Goal: Transaction & Acquisition: Purchase product/service

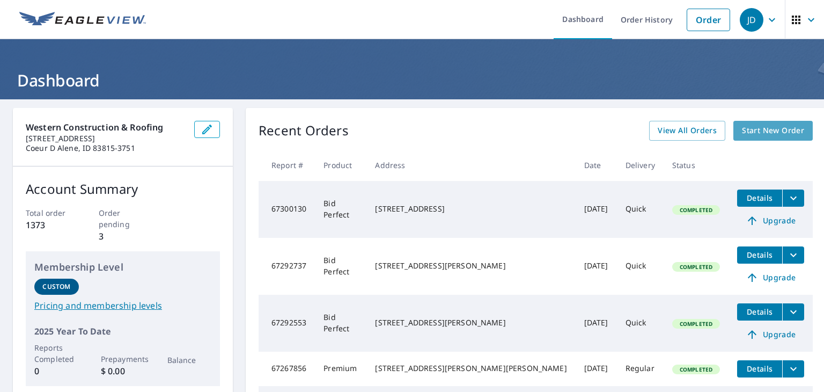
click at [746, 132] on span "Start New Order" at bounding box center [773, 130] width 62 height 13
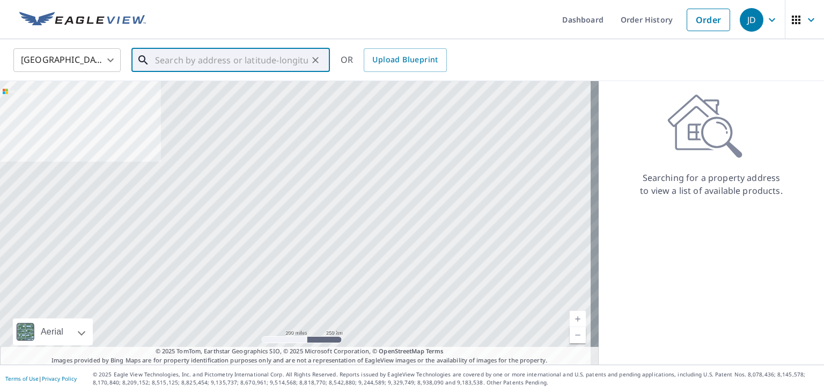
click at [238, 67] on input "text" at bounding box center [231, 60] width 153 height 30
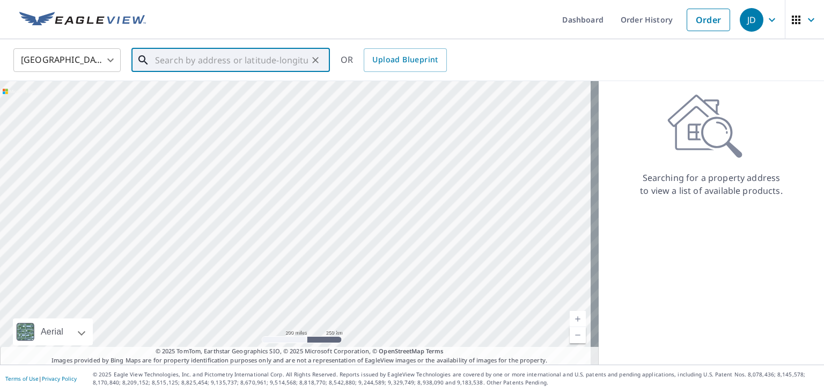
paste input "[STREET_ADDRESS]"
click at [255, 60] on input "[STREET_ADDRESS]" at bounding box center [231, 60] width 153 height 30
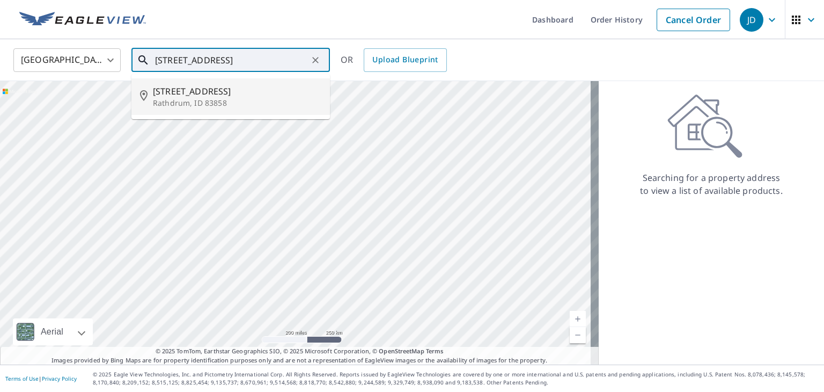
click at [230, 99] on p "Rathdrum, ID 83858" at bounding box center [237, 103] width 168 height 11
type input "[STREET_ADDRESS]"
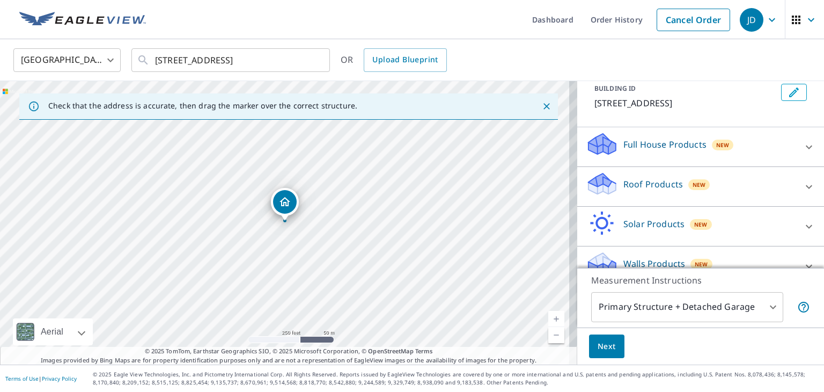
scroll to position [83, 0]
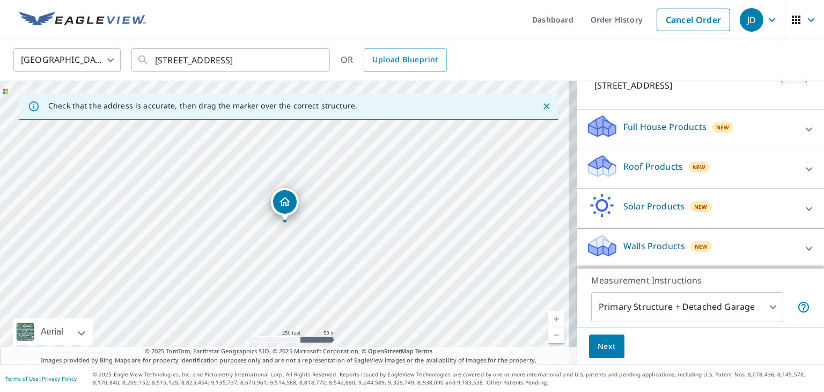
click at [806, 167] on icon at bounding box center [809, 169] width 6 height 4
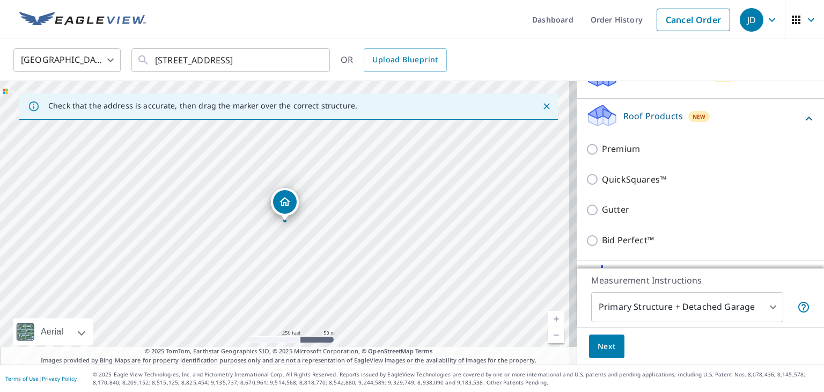
scroll to position [173, 0]
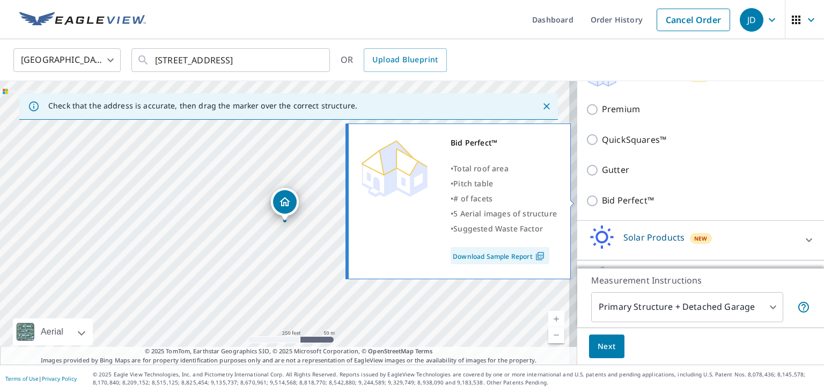
click at [586, 201] on input "Bid Perfect™" at bounding box center [594, 200] width 16 height 13
checkbox input "true"
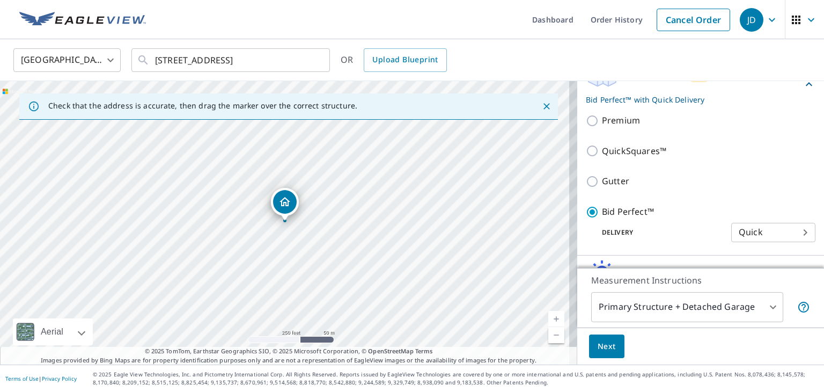
click at [608, 346] on button "Next" at bounding box center [606, 346] width 35 height 24
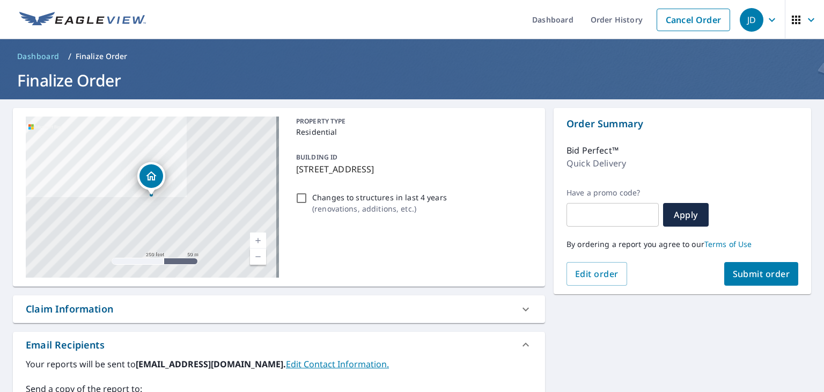
click at [733, 277] on span "Submit order" at bounding box center [761, 274] width 57 height 12
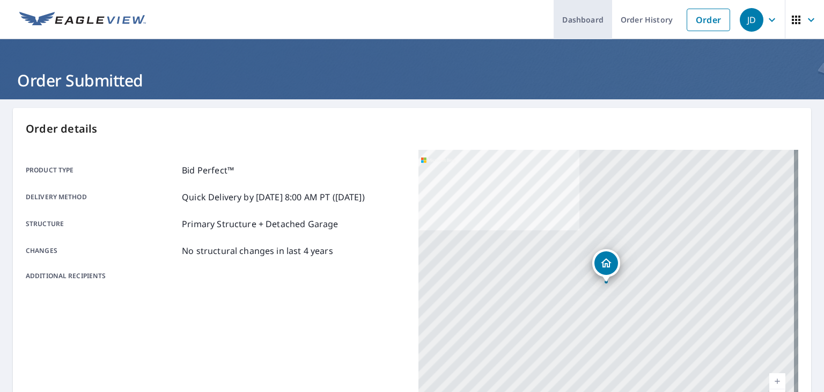
click at [560, 22] on link "Dashboard" at bounding box center [583, 19] width 58 height 39
